Goal: Transaction & Acquisition: Purchase product/service

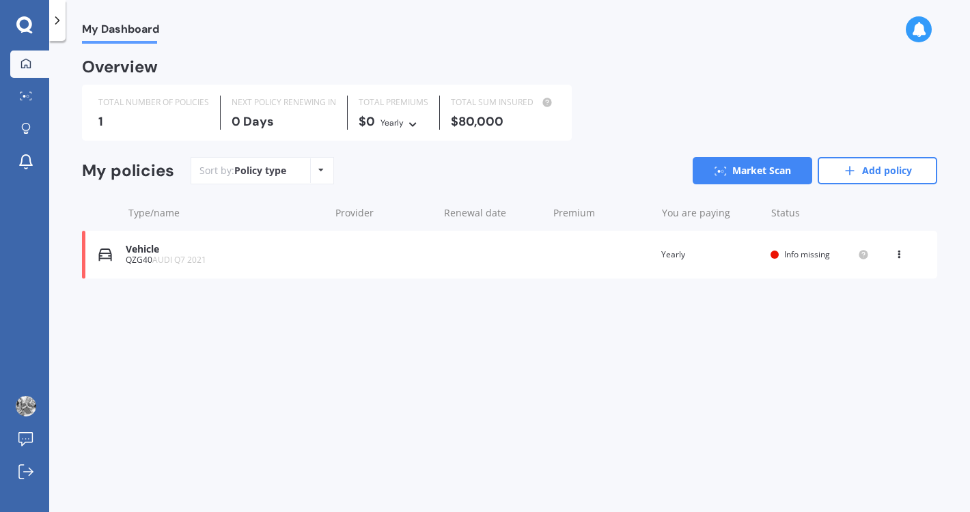
click at [260, 256] on div "QZG40 AUDI Q7 2021" at bounding box center [224, 261] width 197 height 10
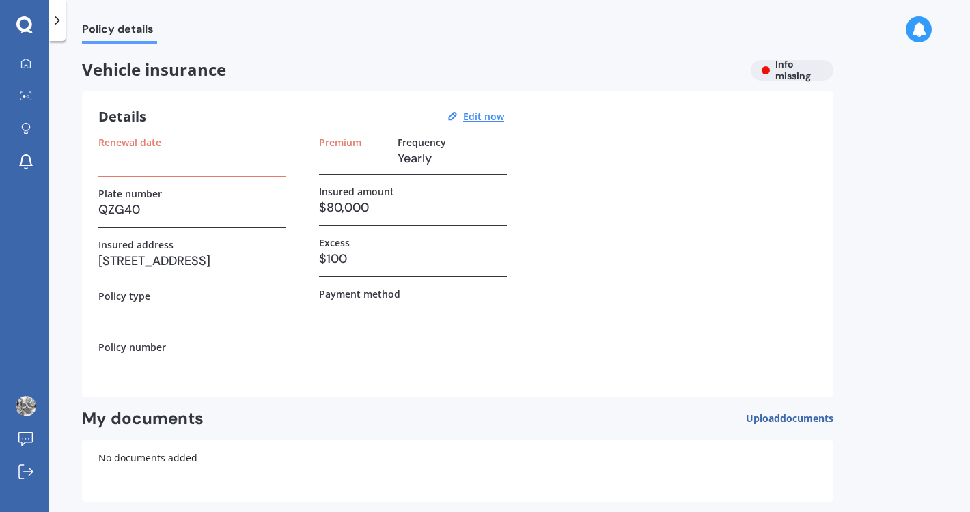
click at [348, 222] on div "Insured amount $80,000" at bounding box center [413, 206] width 188 height 40
click at [347, 214] on h3 "$80,000" at bounding box center [413, 207] width 188 height 20
click at [469, 116] on u "Edit now" at bounding box center [483, 116] width 41 height 13
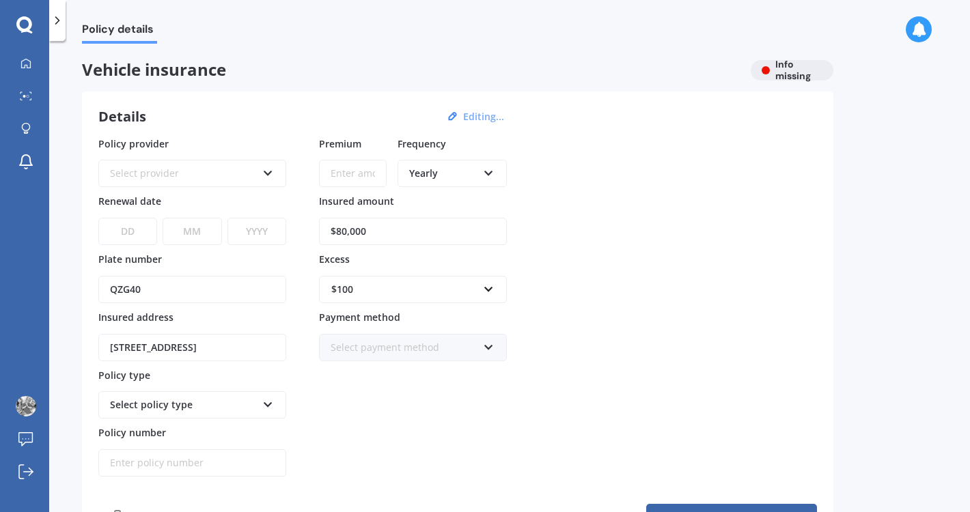
click at [345, 234] on input "$80,000" at bounding box center [413, 231] width 188 height 27
drag, startPoint x: 396, startPoint y: 234, endPoint x: 307, endPoint y: 227, distance: 89.1
click at [308, 227] on div "Policy provider Select provider AA AMI AMP ANZ ASB [PERSON_NAME] Ando Assurant …" at bounding box center [457, 307] width 719 height 341
type input "$75,000"
click at [618, 281] on div "Policy provider Select provider AA AMI AMP ANZ ASB [PERSON_NAME] Ando Assurant …" at bounding box center [457, 307] width 719 height 341
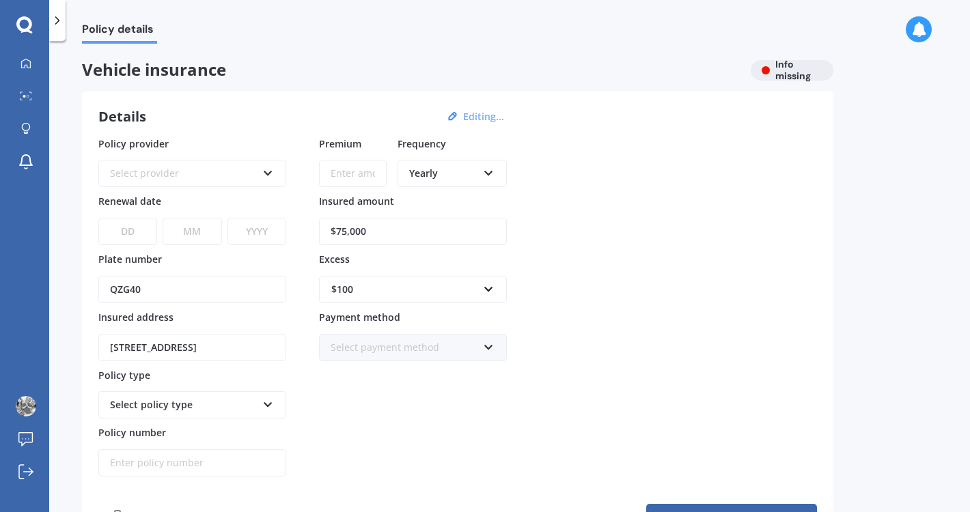
scroll to position [131, 0]
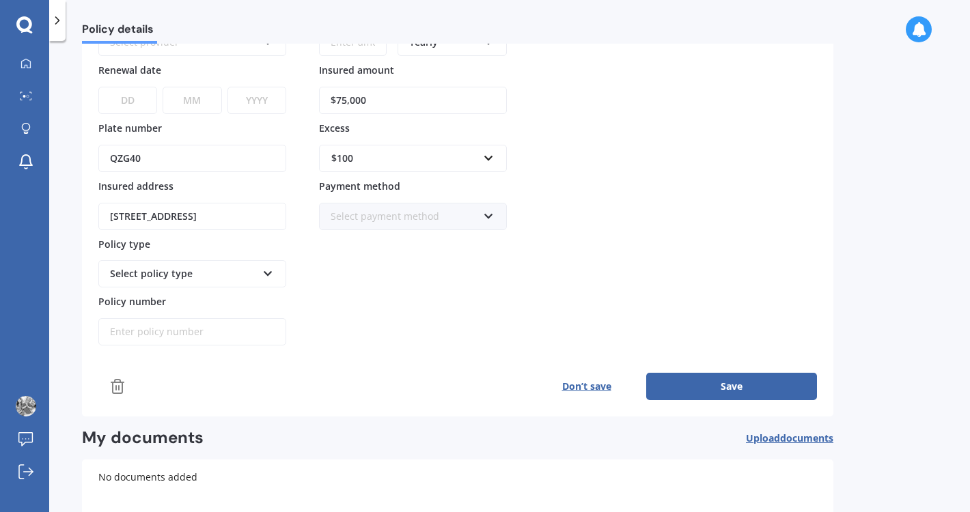
click at [431, 175] on div "Premium Frequency Yearly Yearly Six-Monthly Quarterly Monthly Fortnightly Weekl…" at bounding box center [413, 175] width 188 height 341
click at [426, 165] on div "$100" at bounding box center [404, 158] width 147 height 15
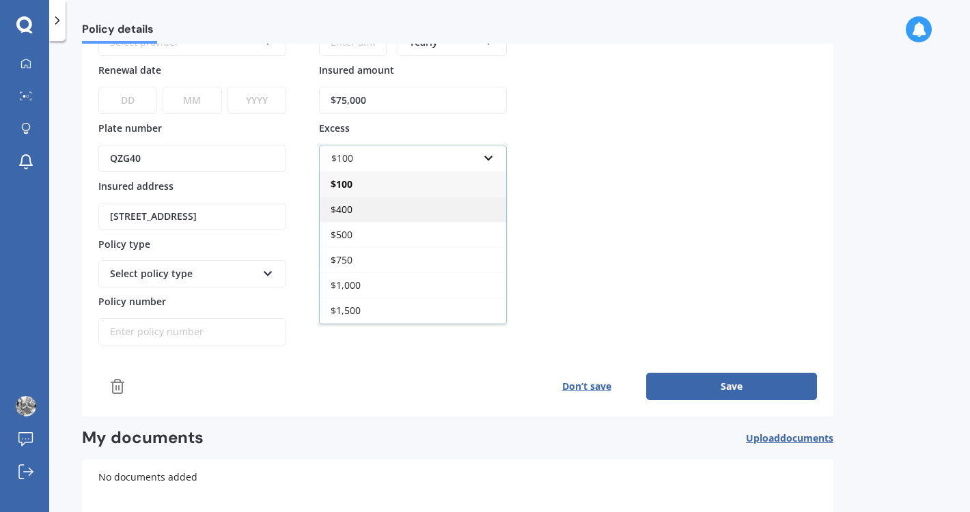
click at [378, 209] on div "$400" at bounding box center [413, 209] width 187 height 25
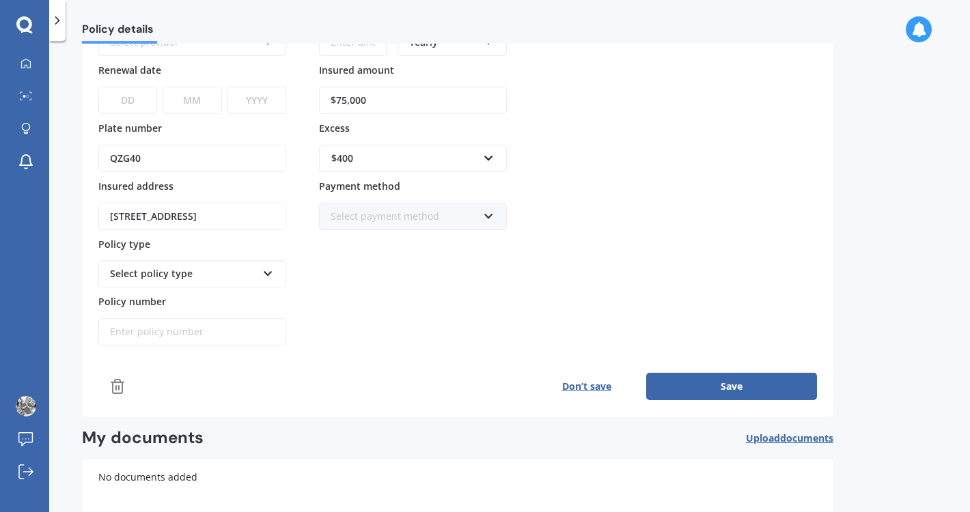
click at [615, 234] on div "Policy provider Select provider AA AMI AMP ANZ ASB [PERSON_NAME] Ando Assurant …" at bounding box center [457, 175] width 719 height 341
click at [698, 387] on button "Save" at bounding box center [731, 386] width 171 height 27
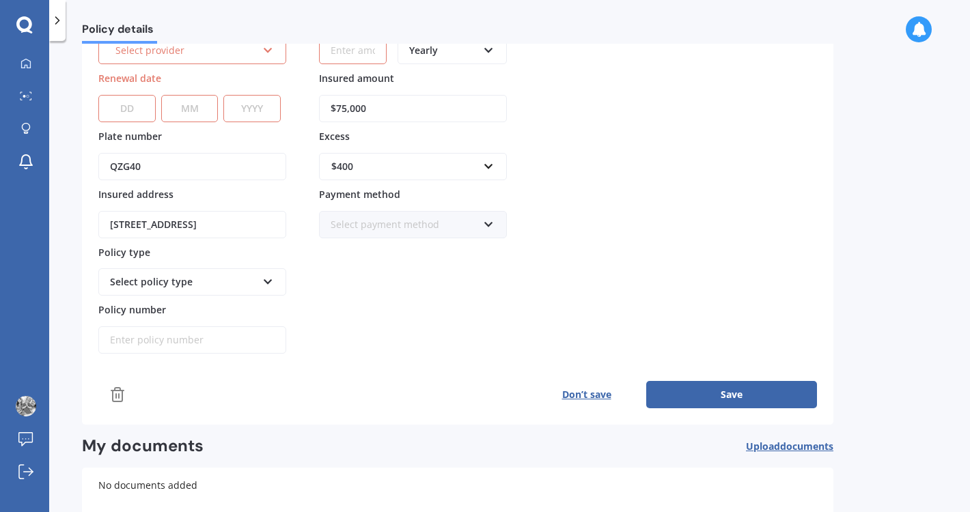
scroll to position [3, 0]
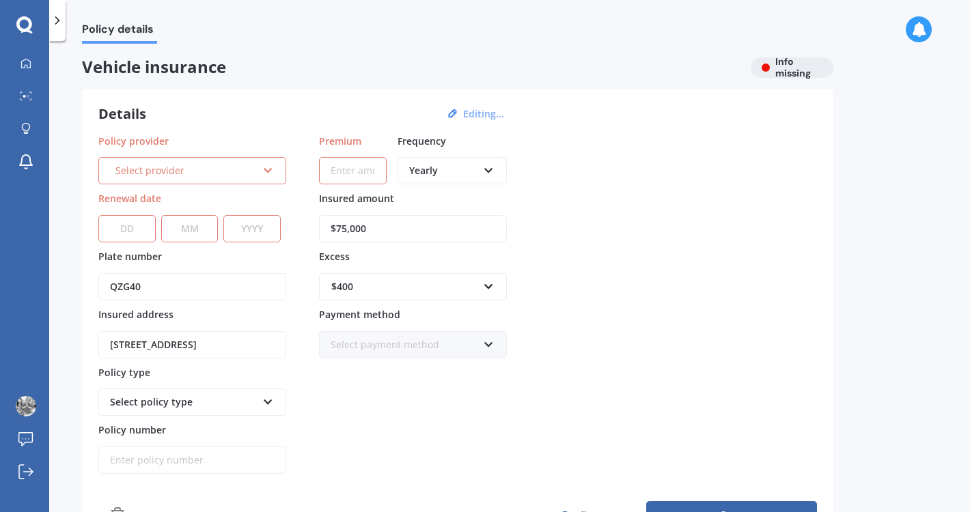
click at [217, 184] on div "Select provider AA AMI AMP ANZ ASB Aioi Nissay Dowa Ando Assurant Autosure BNZ …" at bounding box center [192, 170] width 188 height 27
click at [236, 134] on label "Policy provider" at bounding box center [189, 140] width 182 height 13
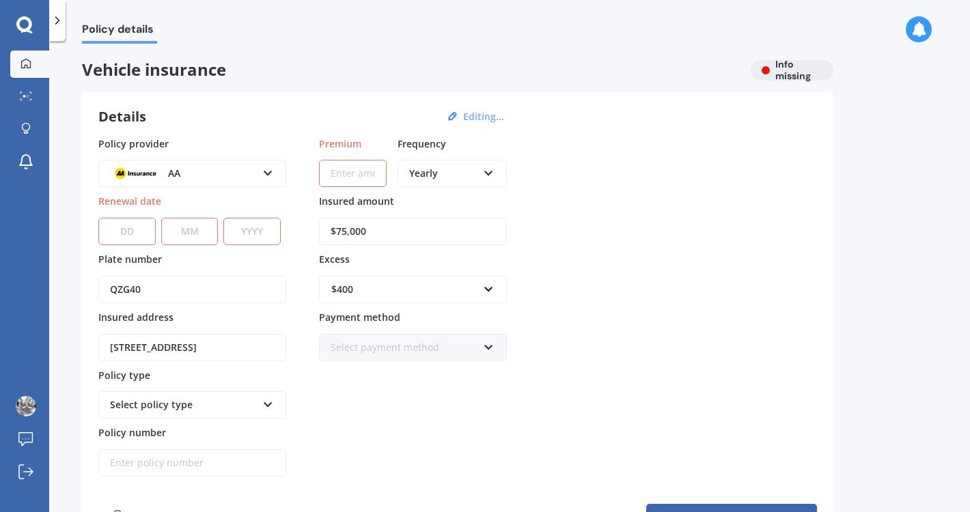
scroll to position [0, 0]
click at [34, 63] on div at bounding box center [26, 64] width 20 height 12
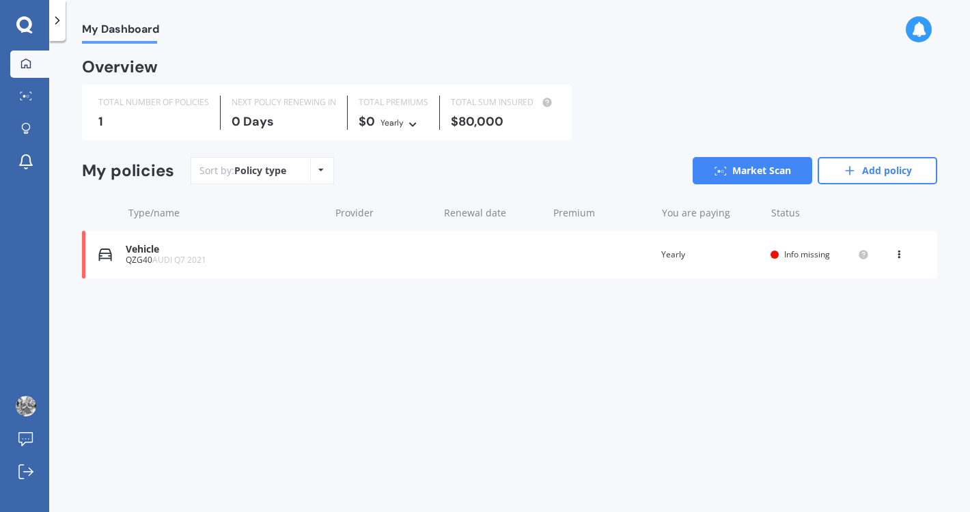
click at [900, 256] on icon at bounding box center [899, 252] width 10 height 8
click at [870, 308] on div "Delete" at bounding box center [868, 307] width 135 height 27
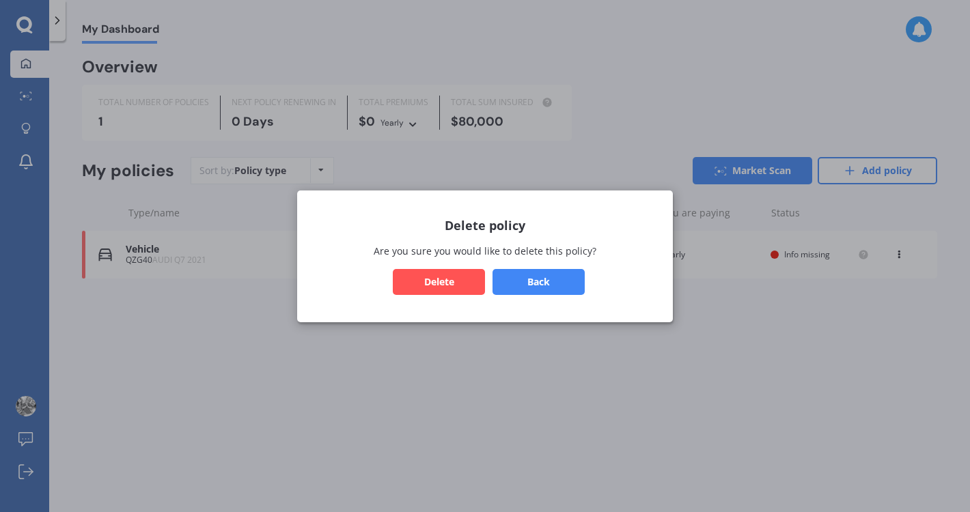
click at [446, 277] on button "Delete" at bounding box center [439, 281] width 92 height 26
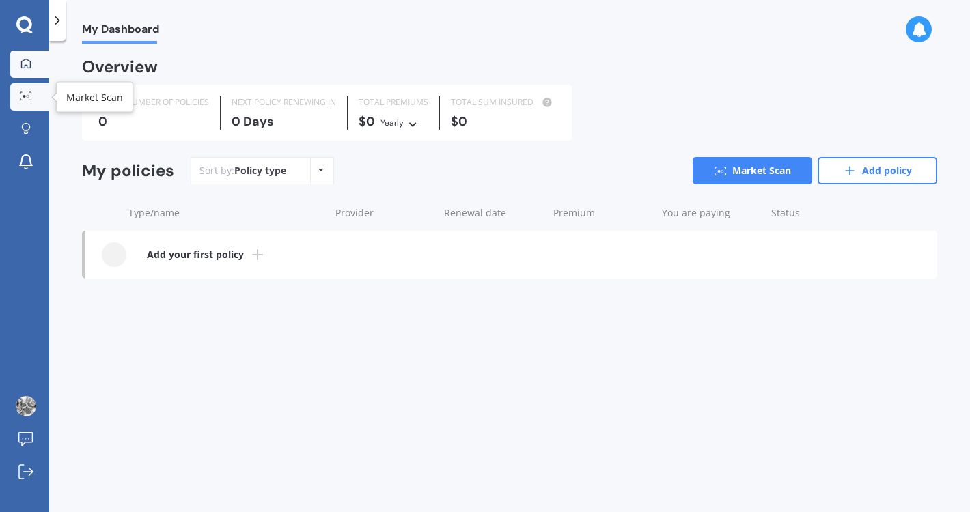
click at [19, 96] on div at bounding box center [26, 97] width 20 height 10
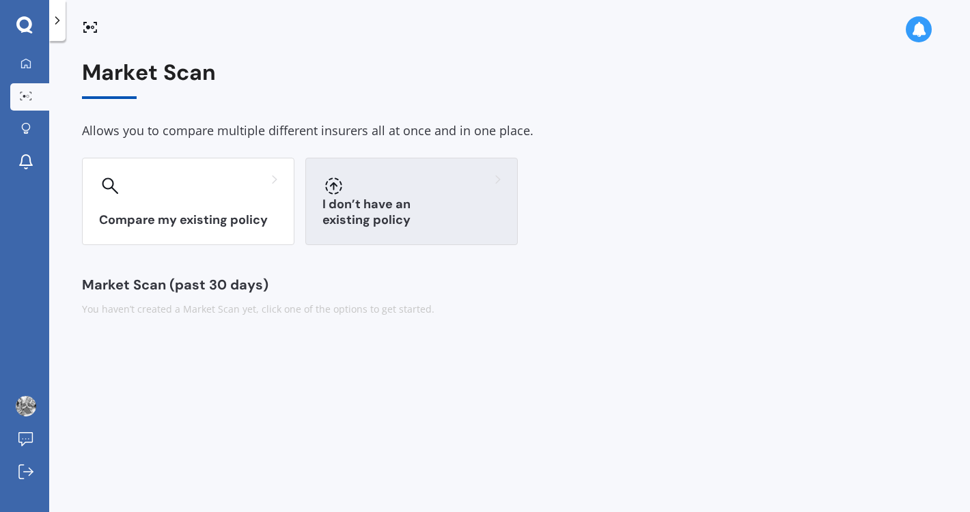
click at [387, 180] on div at bounding box center [411, 186] width 178 height 22
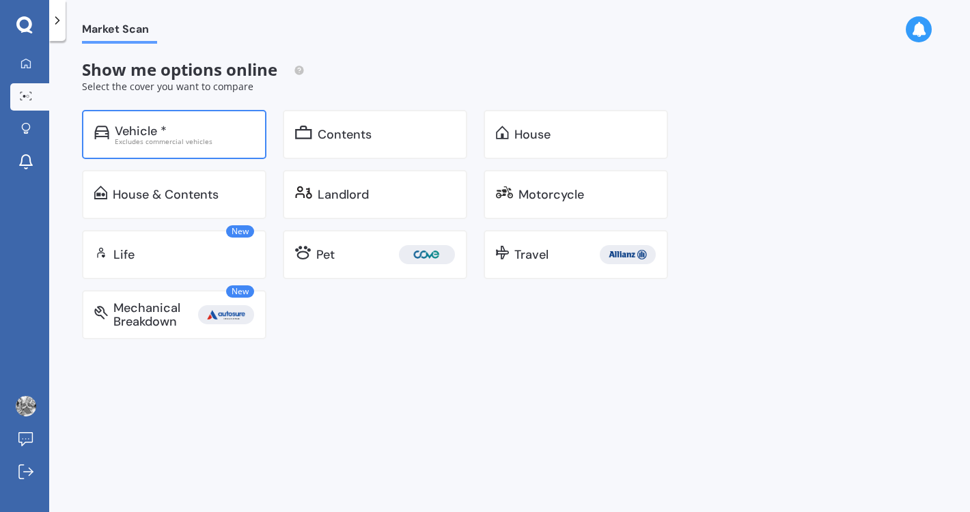
click at [192, 138] on div "Excludes commercial vehicles" at bounding box center [184, 141] width 139 height 7
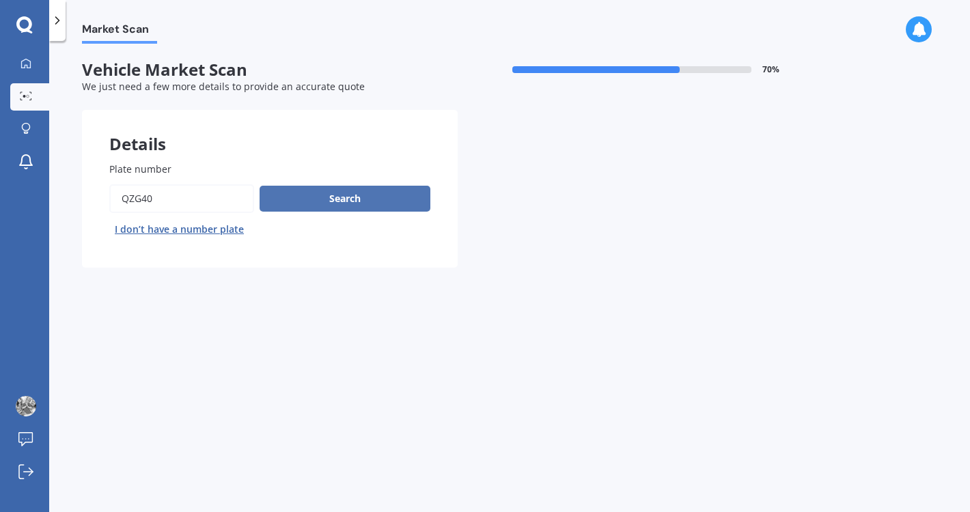
click at [408, 193] on button "Search" at bounding box center [345, 199] width 171 height 26
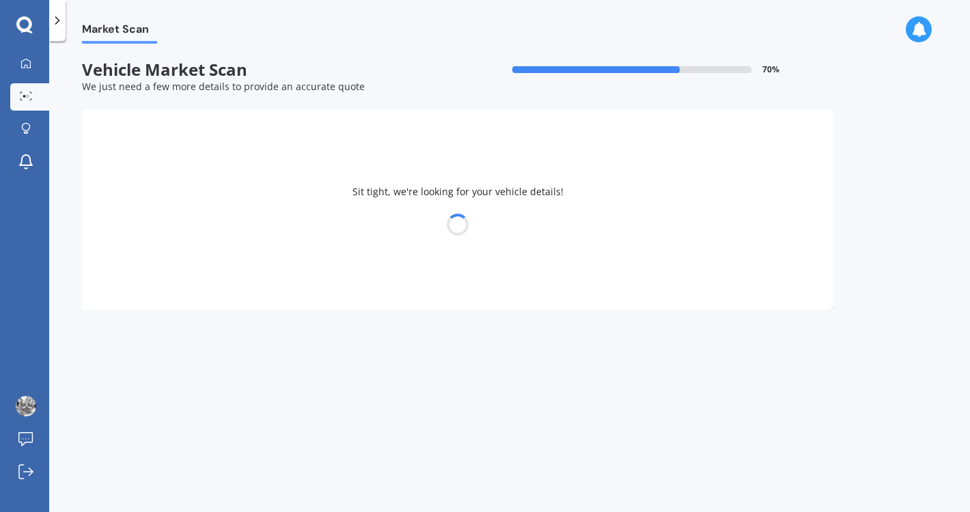
select select "AUDI"
select select "Q7"
select select "02"
select select "10"
select select "1987"
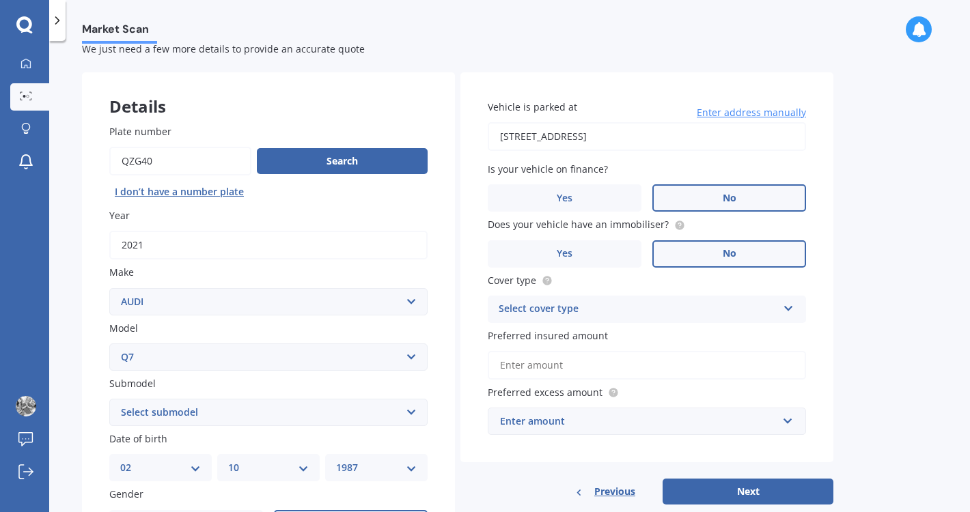
scroll to position [41, 0]
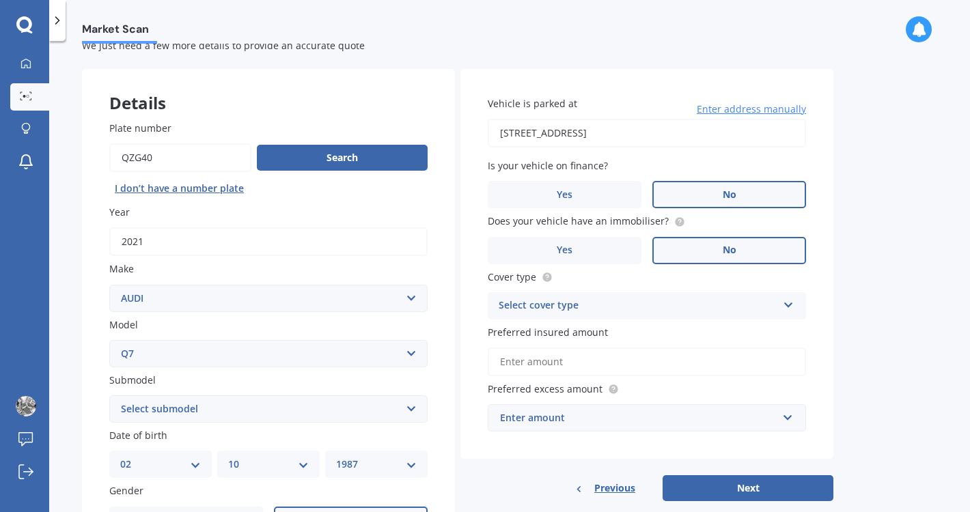
click at [503, 147] on div "Vehicle is parked at [STREET_ADDRESS] Enter address manually Is your vehicle on…" at bounding box center [646, 264] width 373 height 391
drag, startPoint x: 517, startPoint y: 129, endPoint x: 499, endPoint y: 129, distance: 18.4
click at [504, 129] on input "[STREET_ADDRESS]" at bounding box center [647, 133] width 318 height 29
type input "[STREET_ADDRESS]"
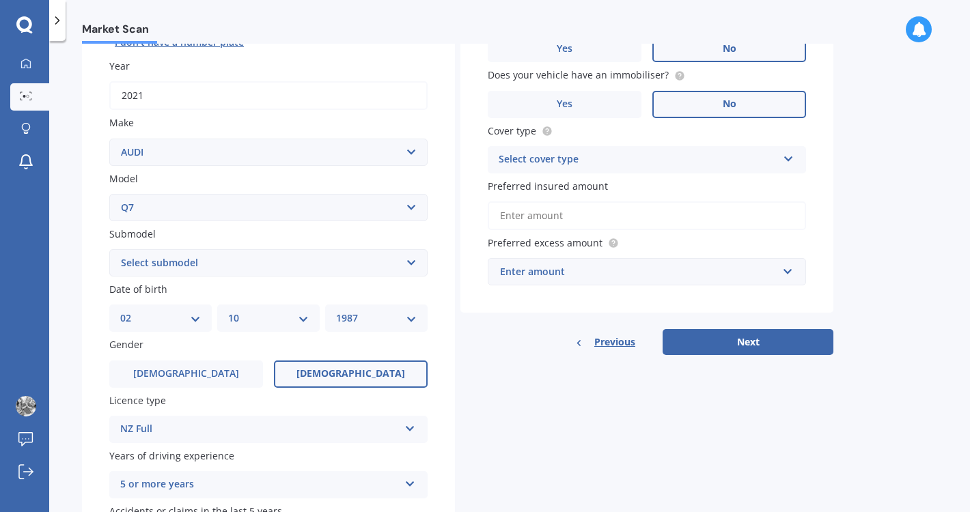
scroll to position [200, 0]
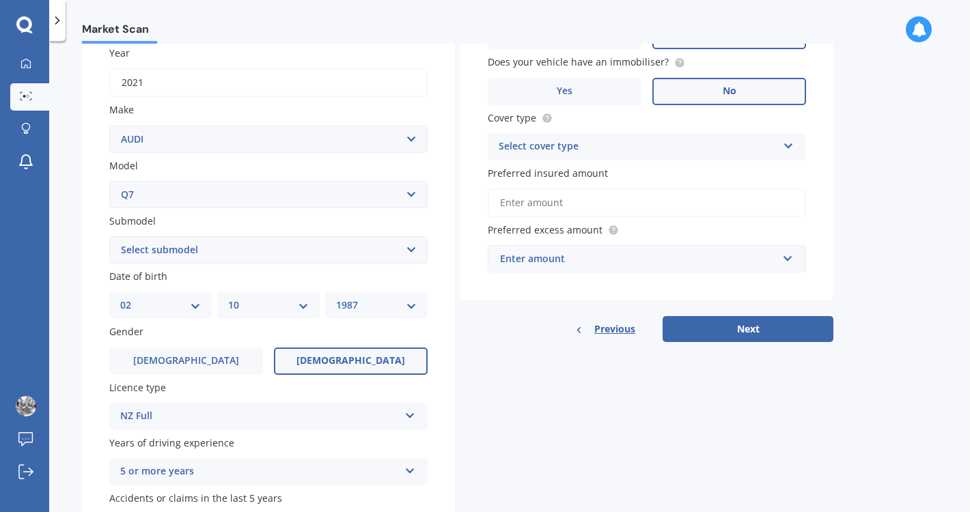
click at [581, 143] on div "Select cover type" at bounding box center [638, 147] width 279 height 16
click at [560, 170] on span "Comprehensive" at bounding box center [535, 173] width 72 height 13
click at [540, 208] on input "Preferred insured amount" at bounding box center [647, 203] width 318 height 29
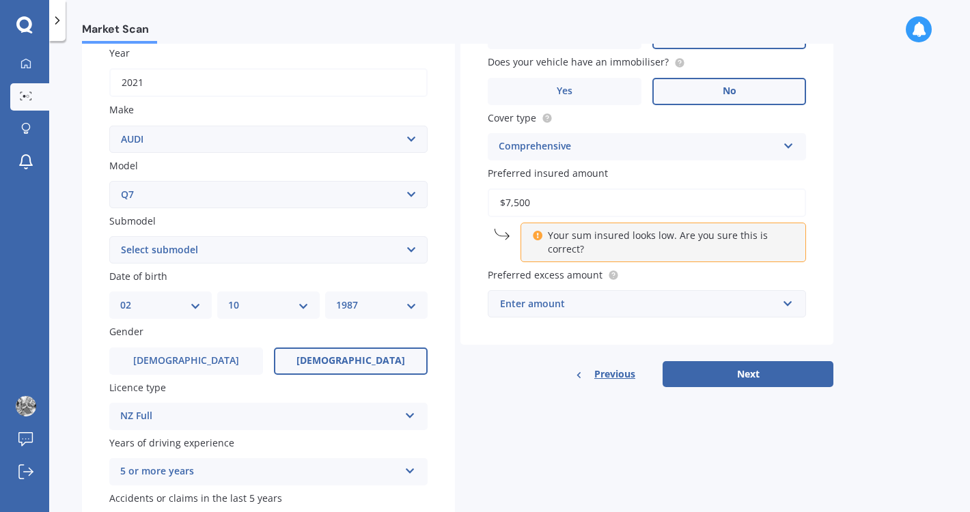
type input "$75,000"
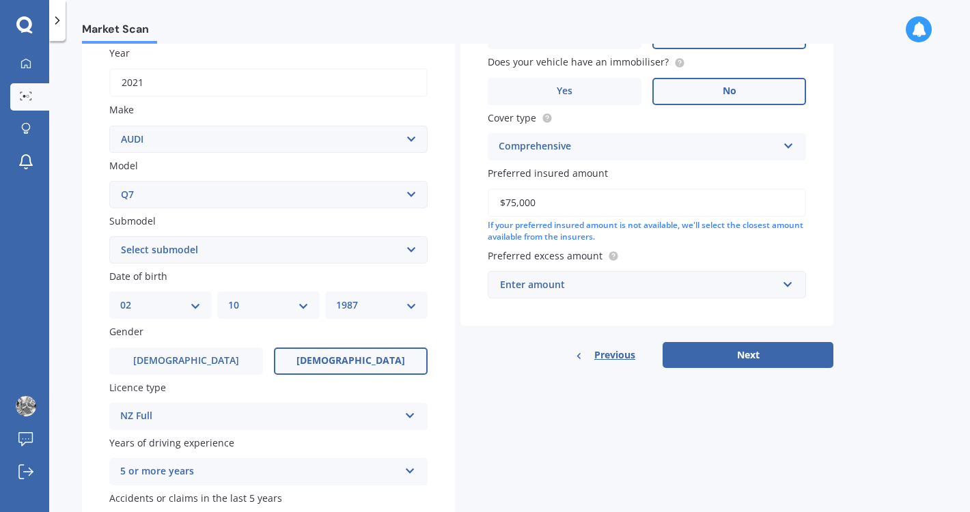
click at [568, 346] on div "Previous Next" at bounding box center [646, 355] width 373 height 26
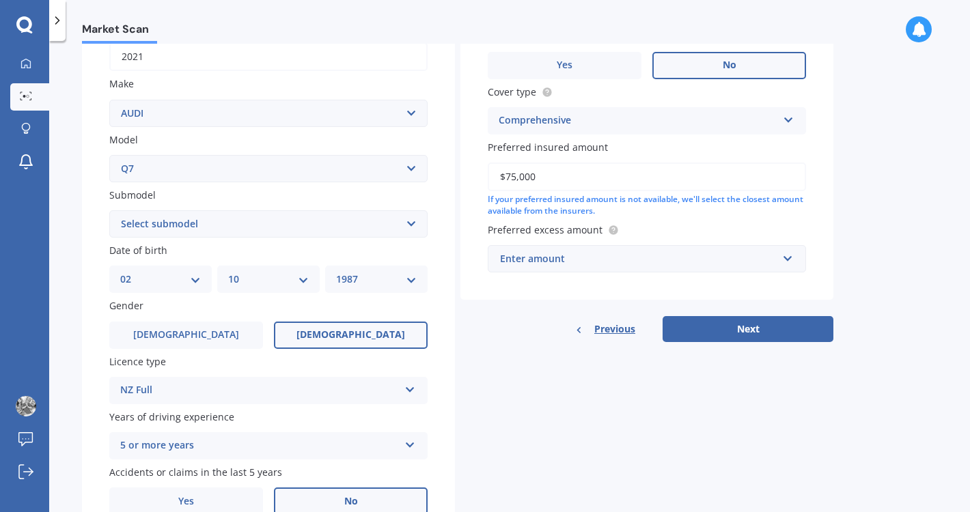
scroll to position [245, 0]
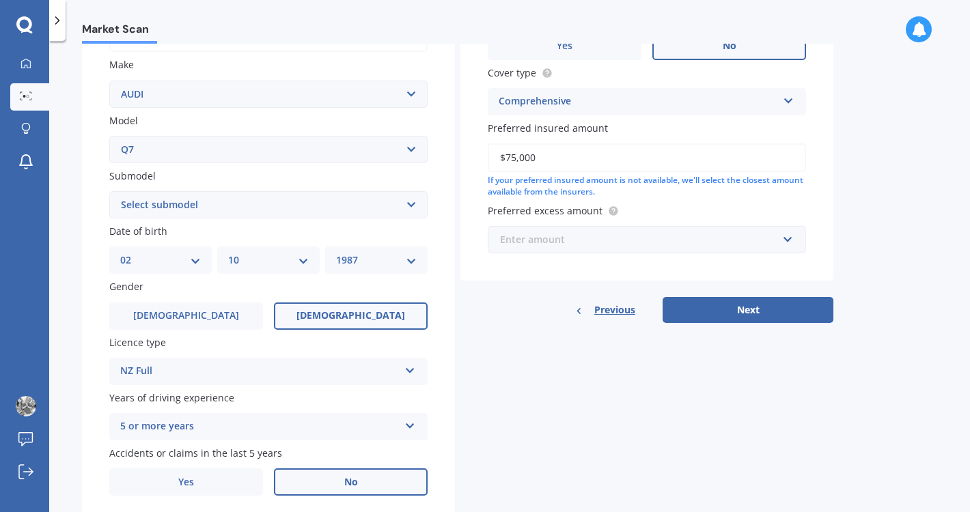
click at [540, 244] on input "text" at bounding box center [642, 240] width 306 height 26
click at [544, 204] on span "Preferred excess amount" at bounding box center [545, 210] width 115 height 13
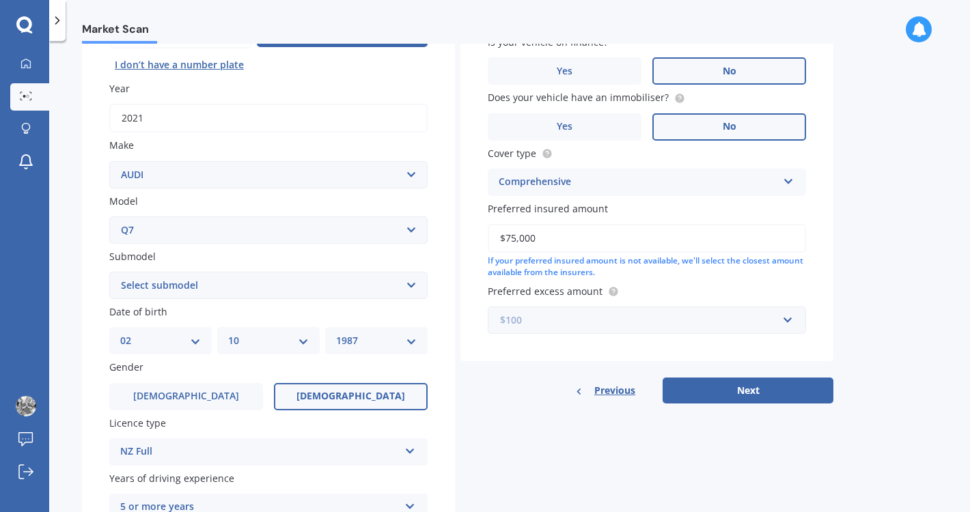
click at [575, 325] on input "text" at bounding box center [642, 320] width 306 height 26
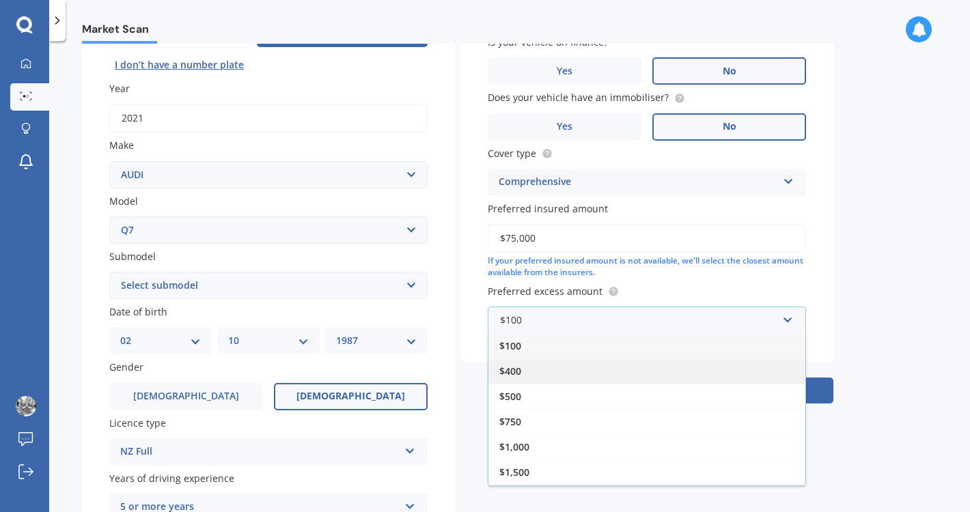
click at [543, 364] on div "$400" at bounding box center [646, 371] width 317 height 25
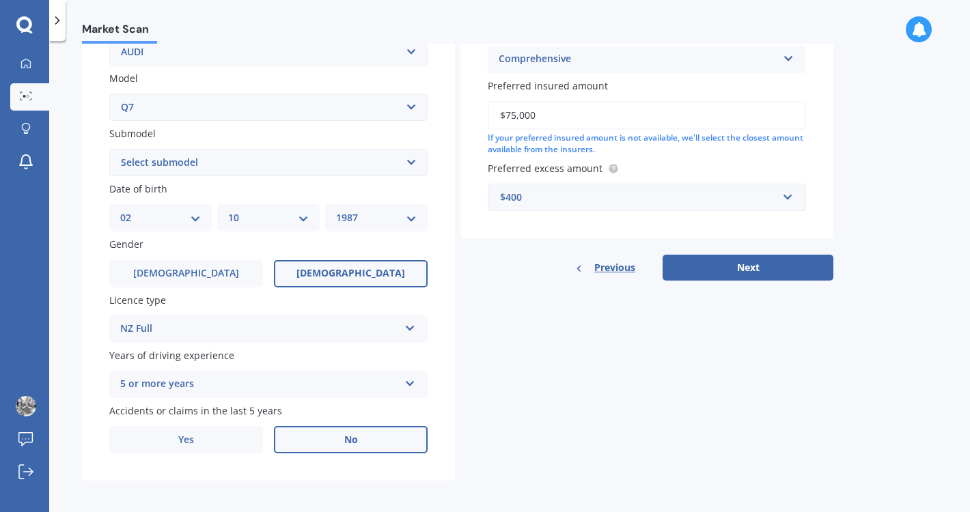
scroll to position [287, 0]
click at [708, 264] on button "Next" at bounding box center [748, 269] width 171 height 26
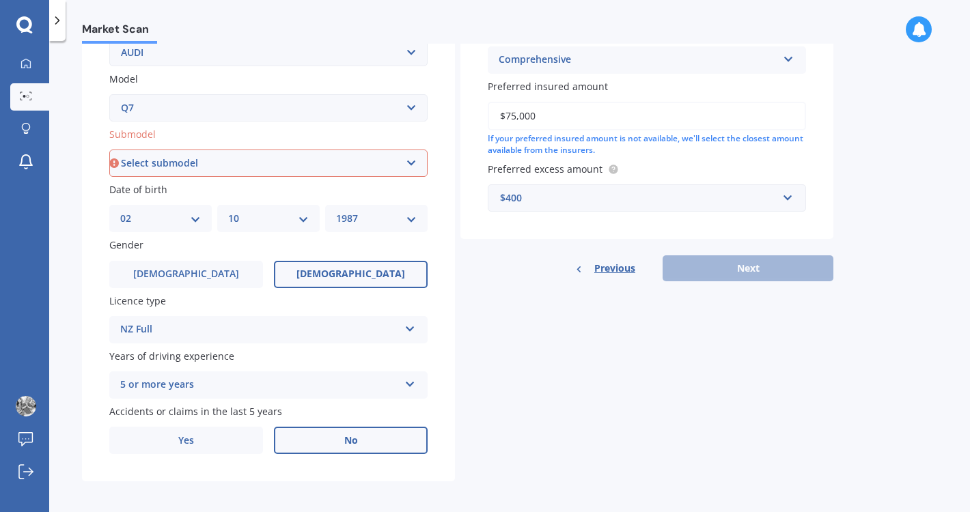
select select "4.2 TDI"
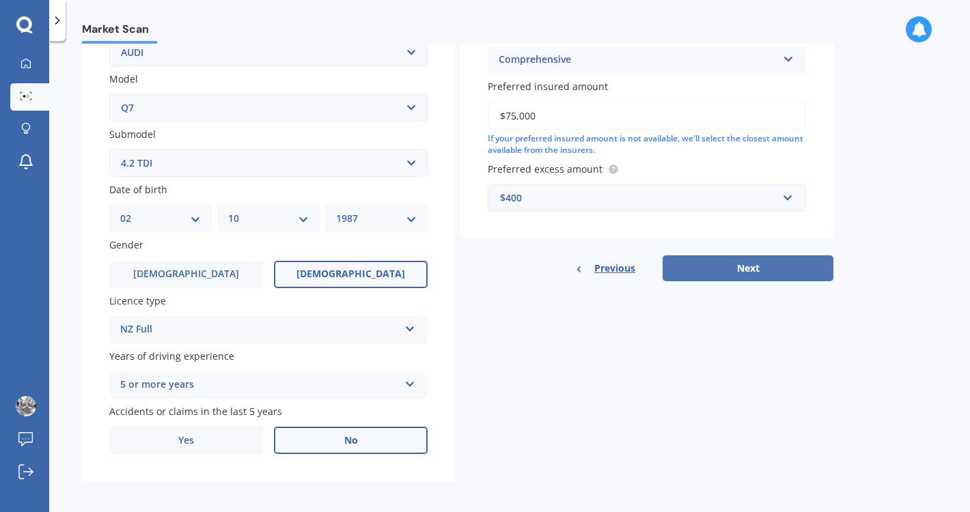
click at [715, 271] on button "Next" at bounding box center [748, 269] width 171 height 26
select select "02"
select select "10"
select select "1987"
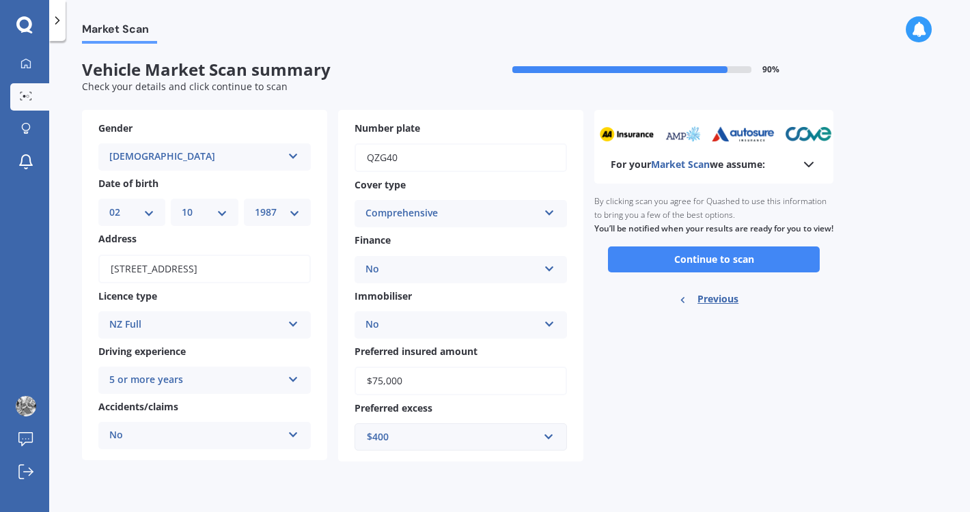
scroll to position [0, 0]
click at [742, 264] on button "Continue to scan" at bounding box center [714, 260] width 212 height 26
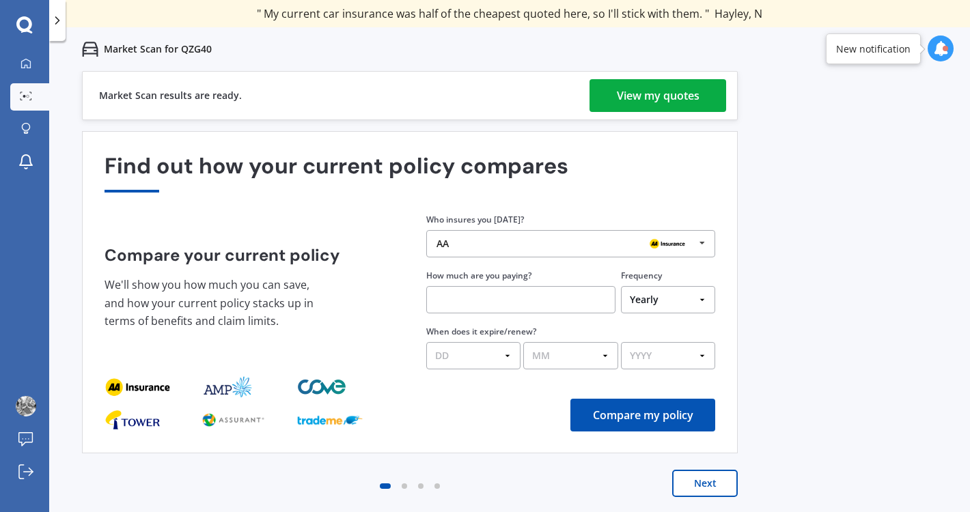
click at [630, 93] on div "View my quotes" at bounding box center [658, 95] width 83 height 33
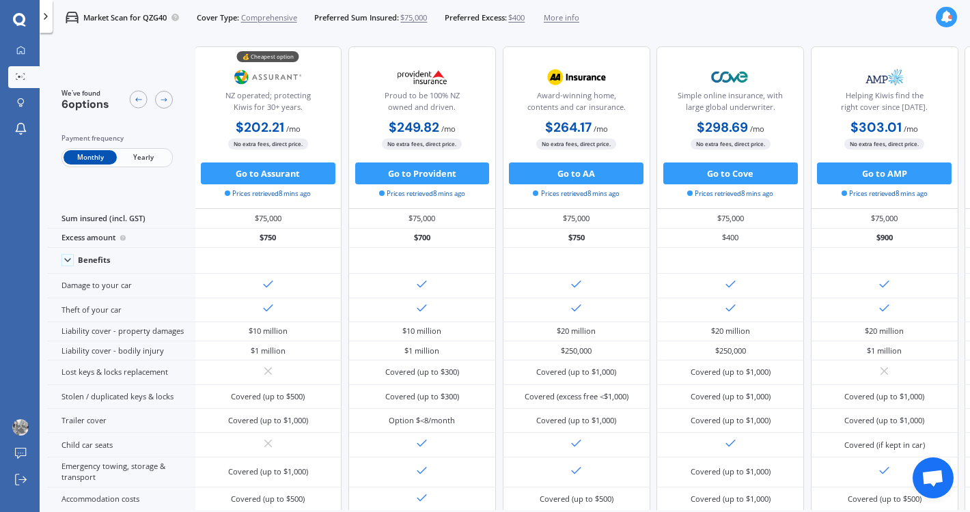
scroll to position [0, 2]
click at [596, 119] on div "$264.17 / mo $2,867.20 / yr $264.17 / mo" at bounding box center [577, 128] width 148 height 21
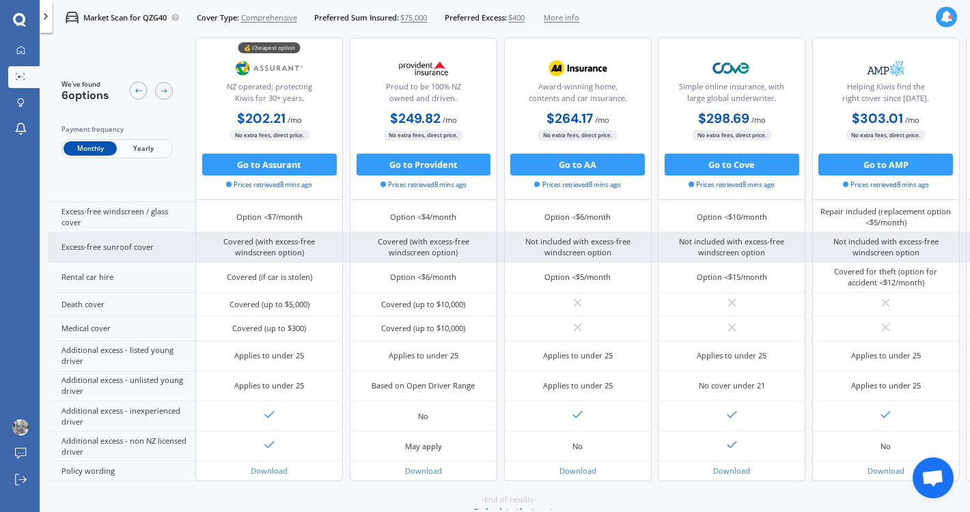
scroll to position [690, 0]
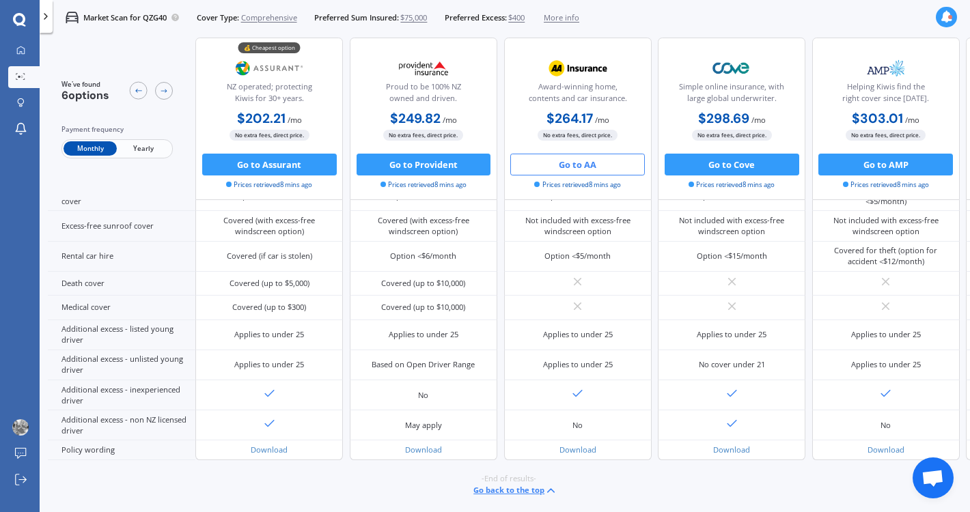
click at [605, 171] on button "Go to AA" at bounding box center [577, 165] width 135 height 22
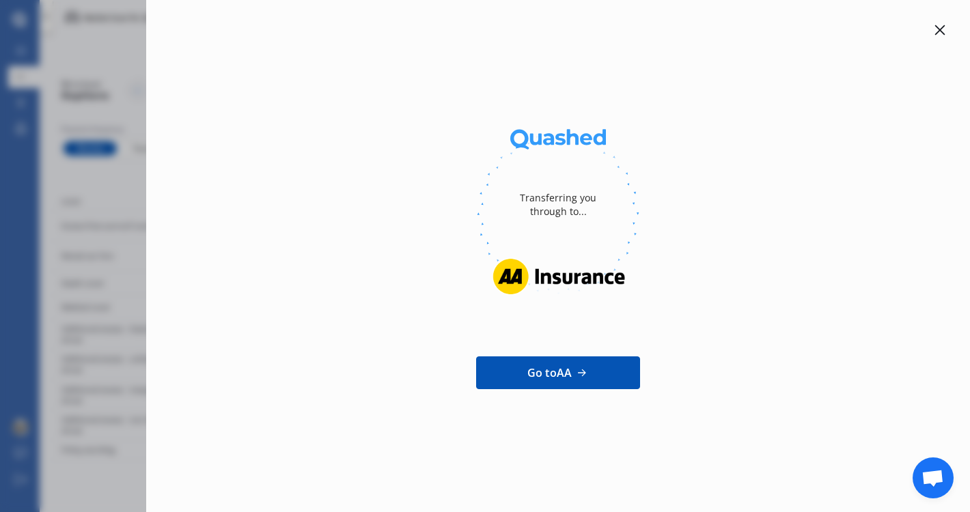
click at [560, 383] on link "Go to AA" at bounding box center [558, 373] width 164 height 33
